Goal: Task Accomplishment & Management: Use online tool/utility

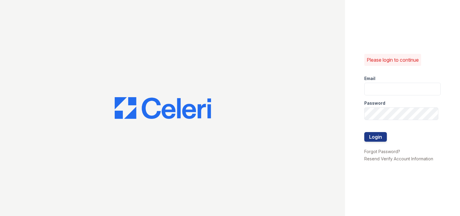
type input "arriveinnerharbor@trinity-pm.com"
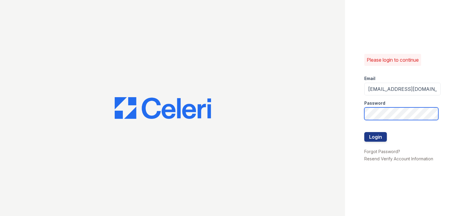
click at [205, 100] on div "Please login to continue Email arriveinnerharbor@trinity-pm.com Password Login …" at bounding box center [230, 108] width 460 height 216
click at [203, 117] on div "Please login to continue Email arriveinnerharbor@trinity-pm.com Password Login …" at bounding box center [230, 108] width 460 height 216
click at [364, 132] on button "Login" at bounding box center [375, 137] width 23 height 10
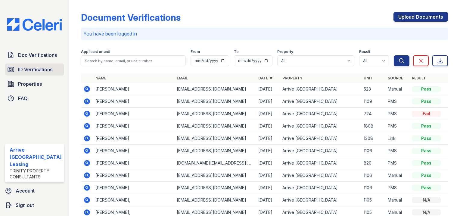
drag, startPoint x: 45, startPoint y: 64, endPoint x: 44, endPoint y: 67, distance: 3.1
click at [44, 65] on div "Doc Verifications ID Verifications Properties FAQ" at bounding box center [34, 76] width 64 height 55
click at [43, 70] on span "ID Verifications" at bounding box center [35, 69] width 34 height 7
